Goal: Task Accomplishment & Management: Manage account settings

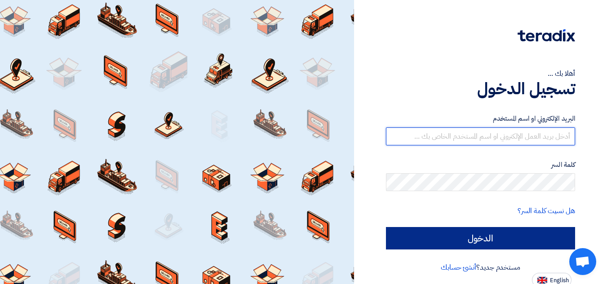
type input "[EMAIL_ADDRESS][DOMAIN_NAME]"
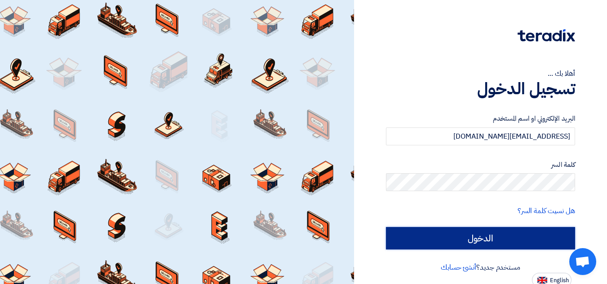
click at [521, 242] on input "الدخول" at bounding box center [480, 238] width 189 height 22
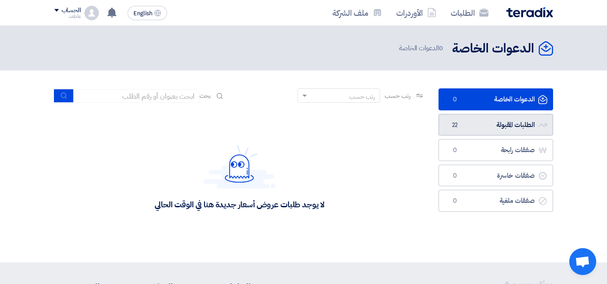
click at [483, 124] on link "الطلبات المقبولة الطلبات المقبولة 22" at bounding box center [495, 125] width 115 height 22
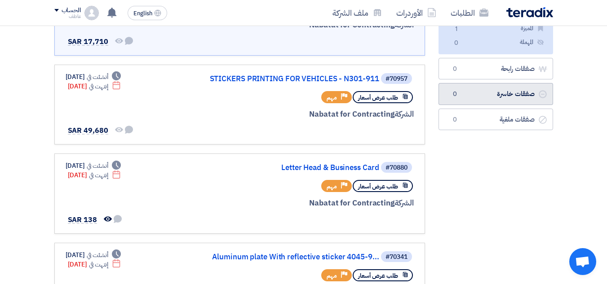
scroll to position [45, 0]
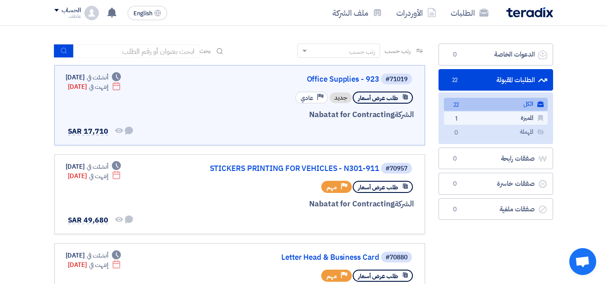
click at [504, 115] on link "المميزة المميزة 1" at bounding box center [496, 118] width 104 height 13
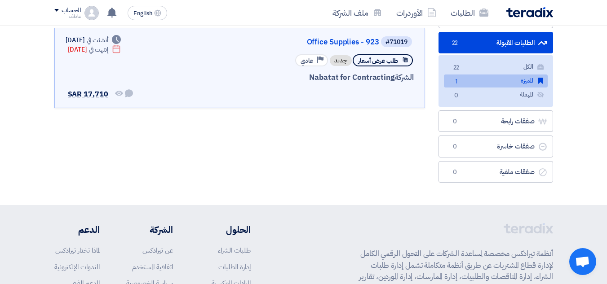
scroll to position [0, 0]
